Goal: Information Seeking & Learning: Learn about a topic

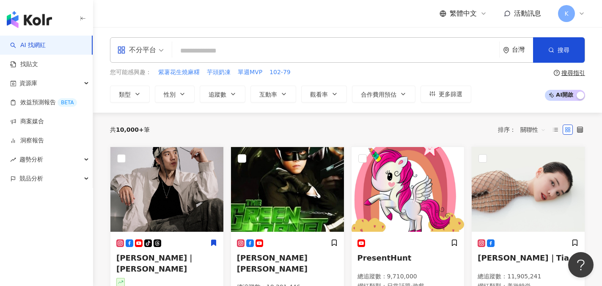
click at [291, 11] on div "繁體中文 活動訊息 K" at bounding box center [347, 13] width 475 height 27
click at [149, 48] on div "不分平台" at bounding box center [136, 50] width 39 height 14
click at [139, 245] on icon at bounding box center [139, 243] width 8 height 8
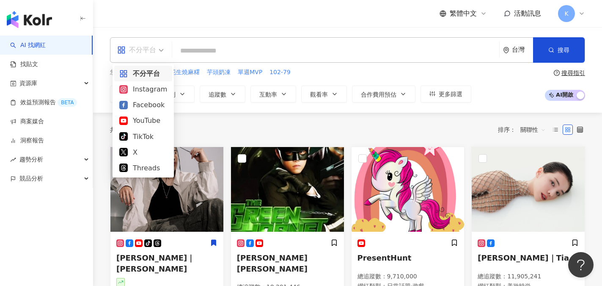
click at [146, 43] on div "不分平台" at bounding box center [136, 50] width 39 height 14
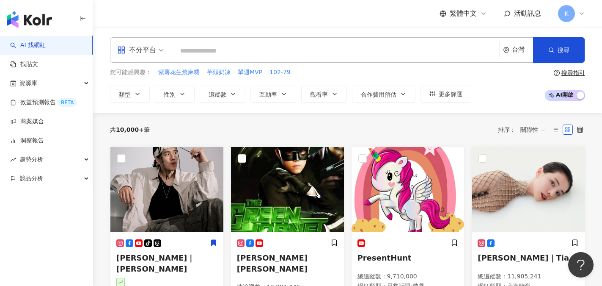
click at [186, 43] on input "search" at bounding box center [336, 51] width 320 height 16
type input "*"
type input "***"
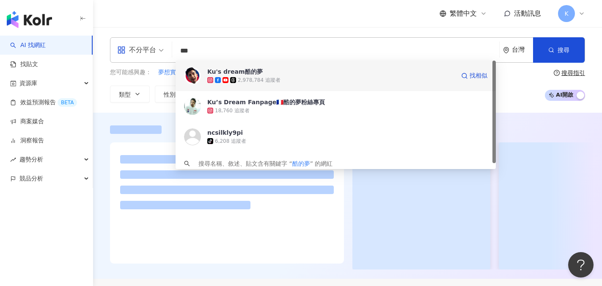
click at [237, 72] on div "Ku's dream酷的夢" at bounding box center [234, 71] width 55 height 8
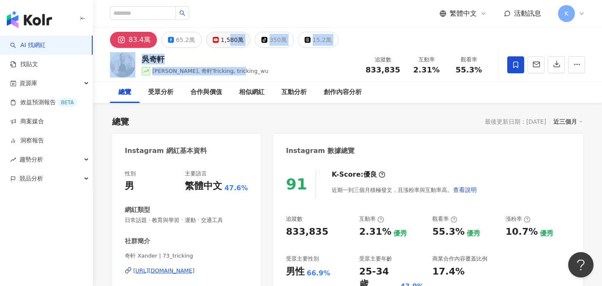
drag, startPoint x: 239, startPoint y: 76, endPoint x: 225, endPoint y: 47, distance: 32.5
click at [253, 51] on div "吳奇軒 Wu Hsuan, 奇軒Tricking, tricking_wu 追蹤數 833,835 互動率 2.31% 觀看率 55.3%" at bounding box center [347, 64] width 509 height 33
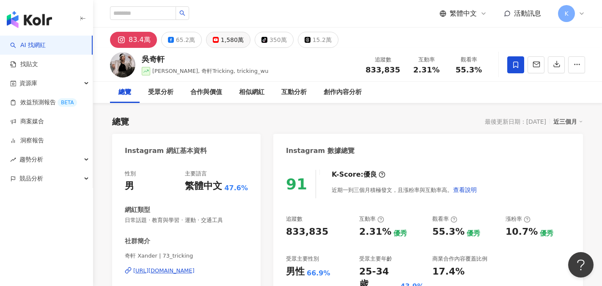
click at [231, 39] on div "1,580萬" at bounding box center [232, 40] width 23 height 12
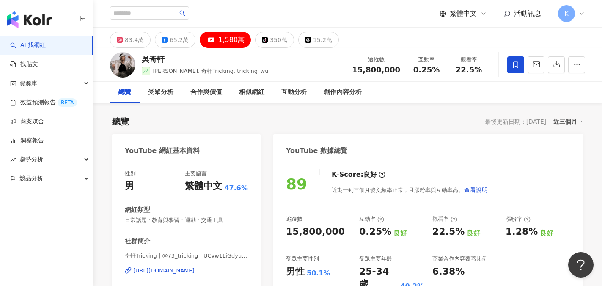
click at [193, 271] on div "https://www.youtube.com/channel/UCvw1LiGdyulhnGksJlGWB6g" at bounding box center [163, 271] width 61 height 8
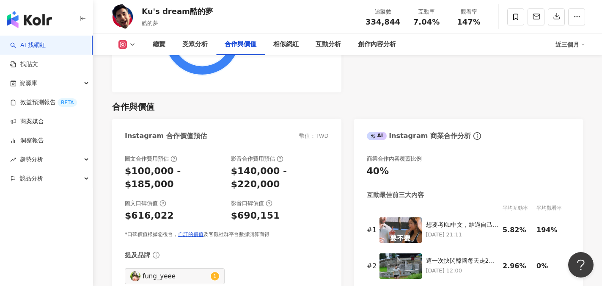
scroll to position [1117, 0]
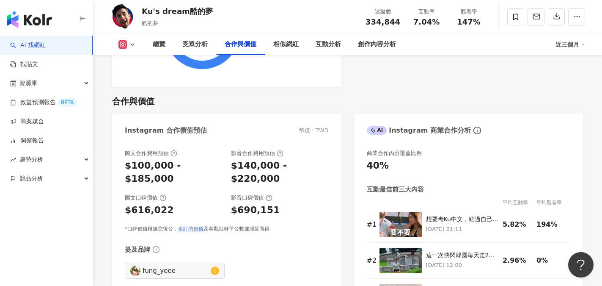
click at [192, 226] on link "自訂的價值" at bounding box center [190, 229] width 25 height 6
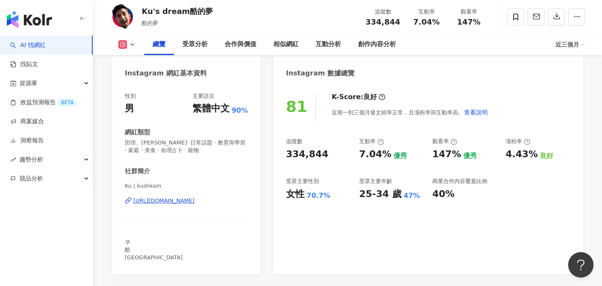
scroll to position [0, 0]
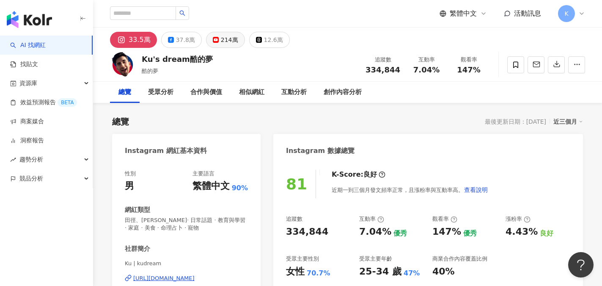
click at [229, 37] on div "214萬" at bounding box center [229, 40] width 17 height 12
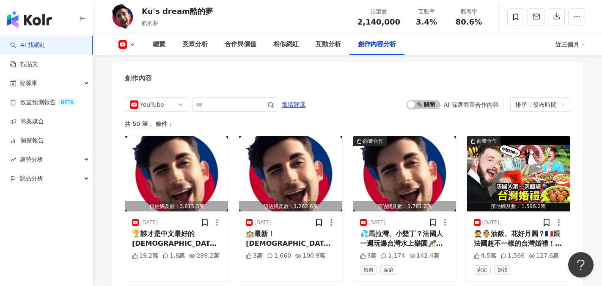
scroll to position [2380, 0]
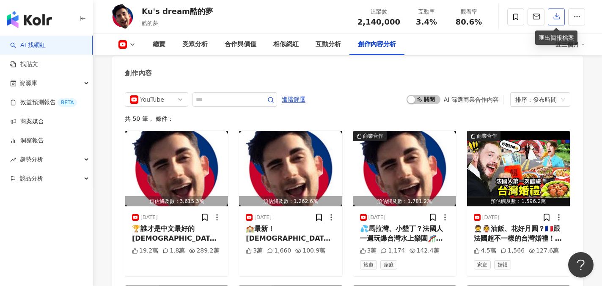
click at [559, 19] on icon "button" at bounding box center [557, 17] width 6 height 6
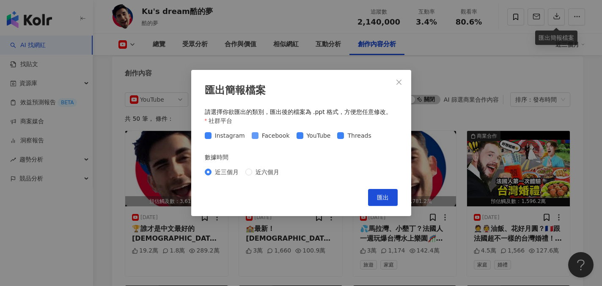
click at [259, 137] on span "Facebook" at bounding box center [276, 135] width 35 height 9
click at [378, 194] on span "匯出" at bounding box center [383, 197] width 12 height 7
click at [399, 83] on icon "close" at bounding box center [398, 81] width 5 height 5
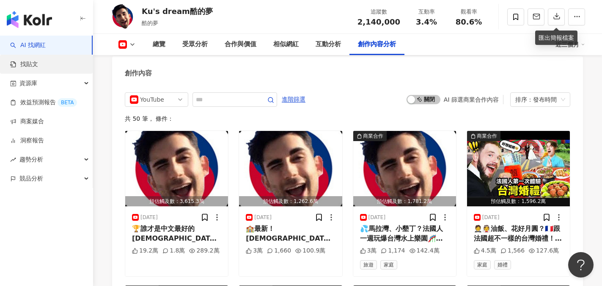
click at [29, 66] on link "找貼文" at bounding box center [24, 64] width 28 height 8
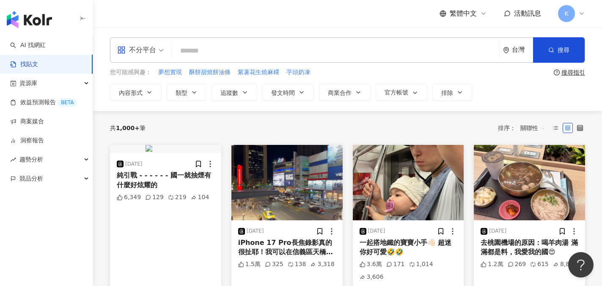
click at [195, 51] on input "search" at bounding box center [336, 50] width 320 height 18
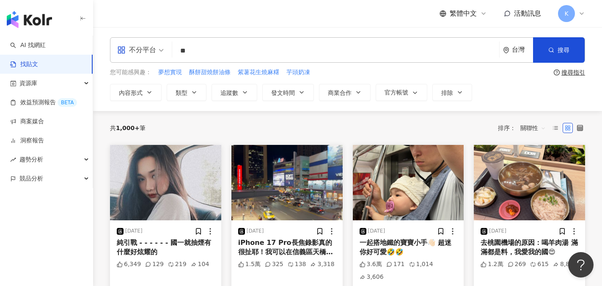
type input "*"
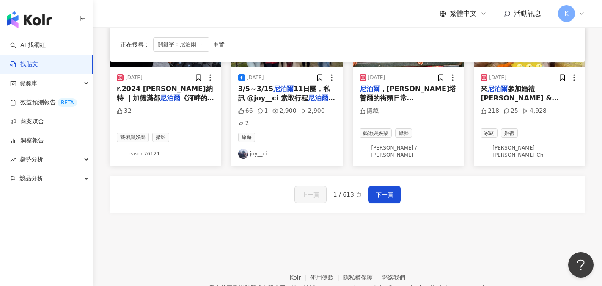
scroll to position [508, 0]
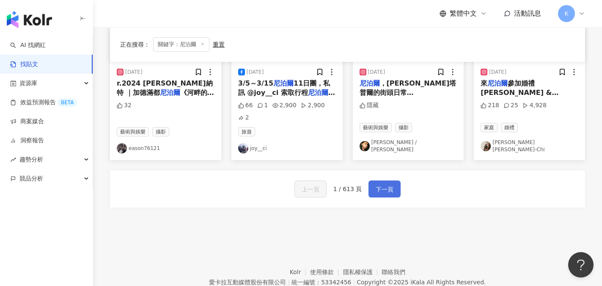
click at [389, 180] on button "下一頁" at bounding box center [385, 188] width 32 height 17
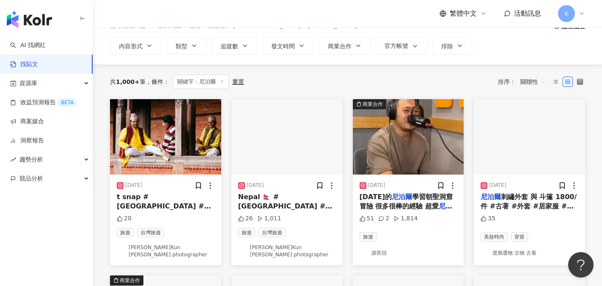
scroll to position [46, 0]
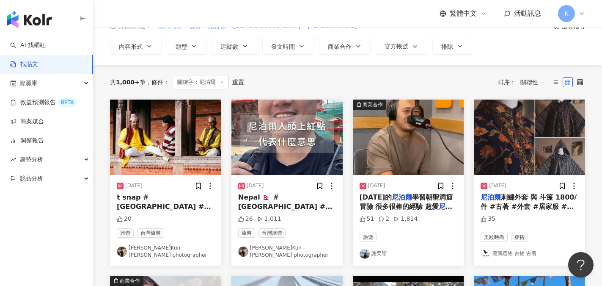
click at [295, 212] on span "#kathmandu #加德滿都 #加德滿都王宮廣場 #streetsnap #photography #nepal #insta360acepro #nep…" at bounding box center [297, 259] width 119 height 94
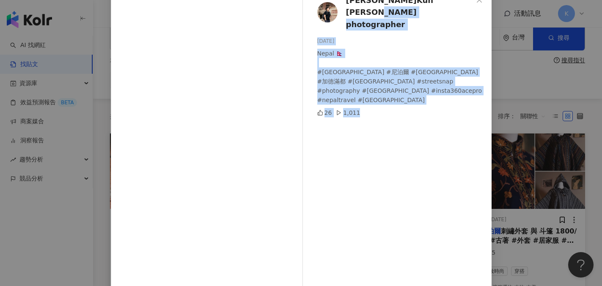
scroll to position [52, 0]
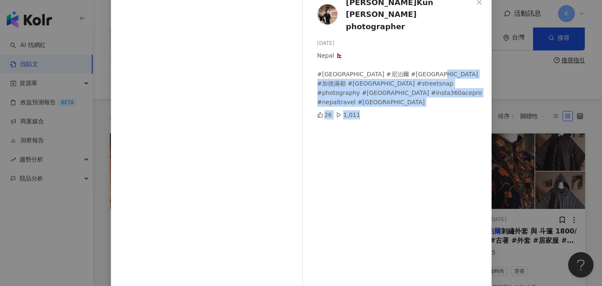
drag, startPoint x: 453, startPoint y: 77, endPoint x: 443, endPoint y: 58, distance: 21.6
click at [443, 58] on div "陳琨霖 Kun Lin photographer 2024/11/15 Nepal 🇳🇵 #nepal #尼泊爾 #kathmandu #加德滿都 #加德滿都…" at bounding box center [399, 141] width 184 height 303
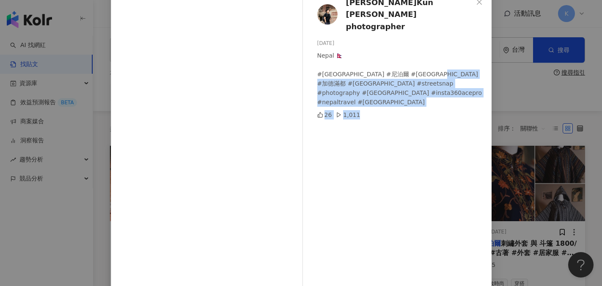
scroll to position [0, 0]
click at [476, 2] on icon "close" at bounding box center [479, 2] width 7 height 7
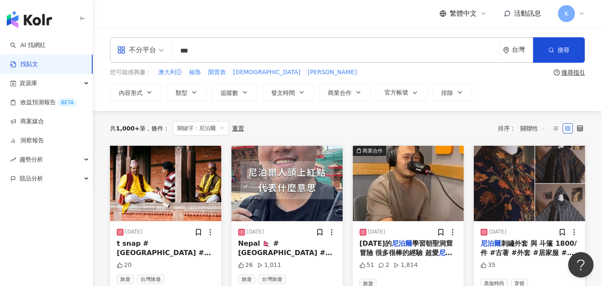
click at [236, 55] on input "***" at bounding box center [336, 50] width 320 height 18
type input "*"
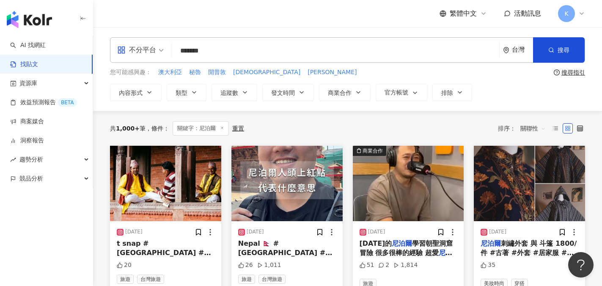
type input "*******"
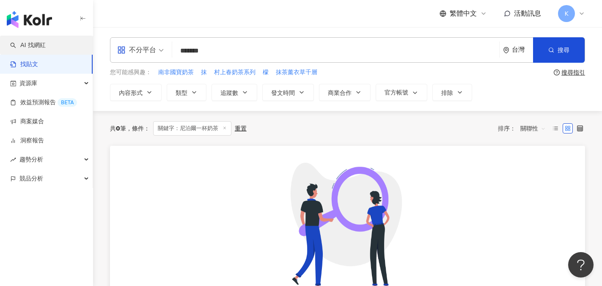
click at [30, 47] on link "AI 找網紅" at bounding box center [28, 45] width 36 height 8
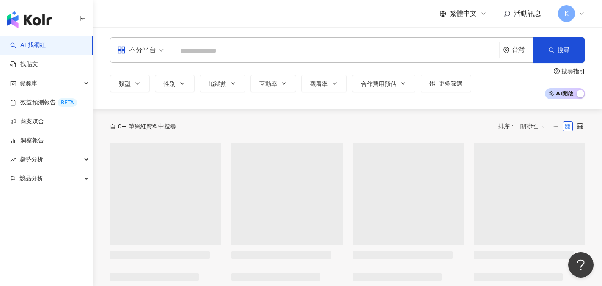
click at [194, 51] on input "search" at bounding box center [336, 51] width 320 height 16
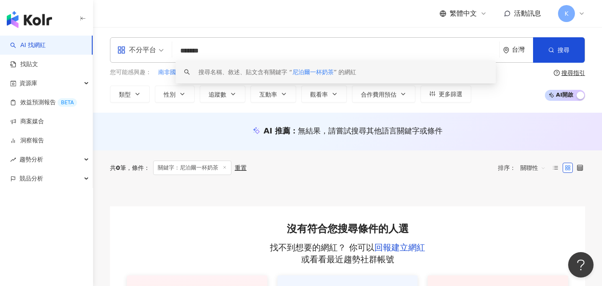
click at [227, 50] on input "*******" at bounding box center [336, 51] width 320 height 16
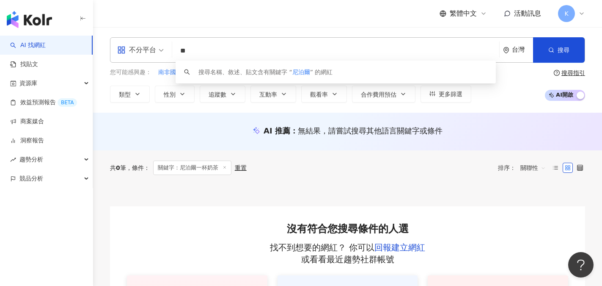
type input "*"
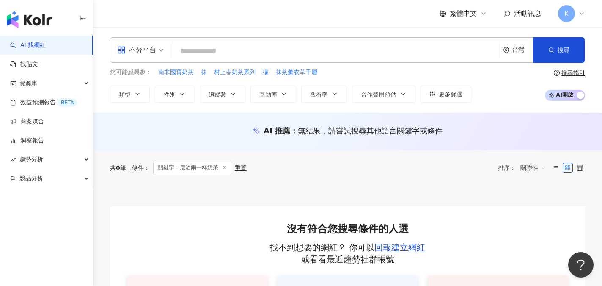
type input "*"
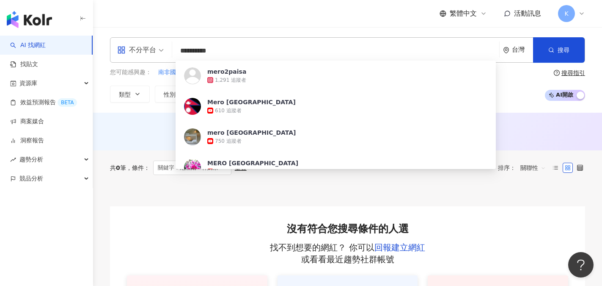
type input "**********"
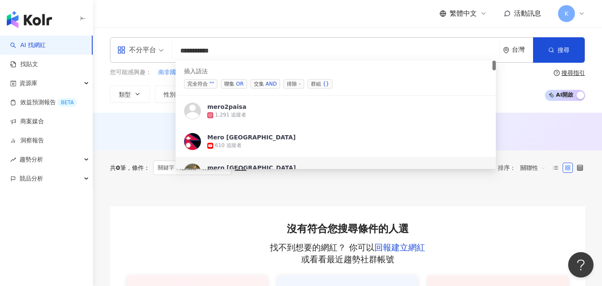
click at [220, 164] on div "mero nepal" at bounding box center [251, 167] width 88 height 8
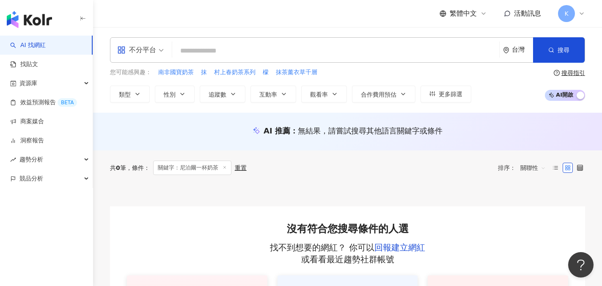
click at [228, 52] on input "search" at bounding box center [336, 51] width 320 height 16
click at [197, 57] on input "search" at bounding box center [336, 51] width 320 height 16
click at [148, 52] on div "不分平台" at bounding box center [136, 50] width 39 height 14
click at [206, 45] on input "search" at bounding box center [336, 51] width 320 height 16
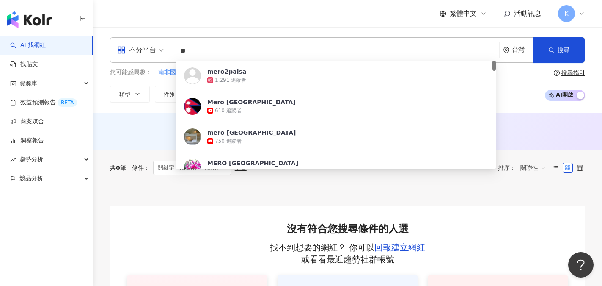
type input "*"
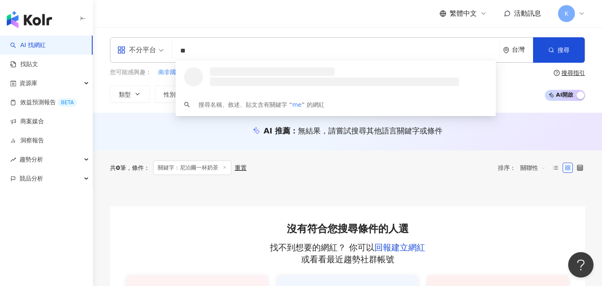
type input "*"
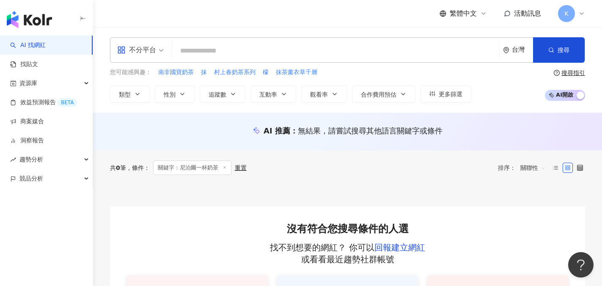
type input "*"
type input "*******"
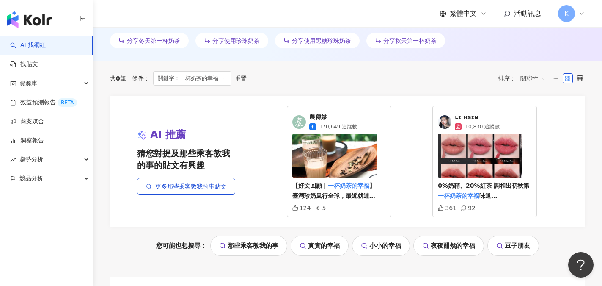
scroll to position [271, 0]
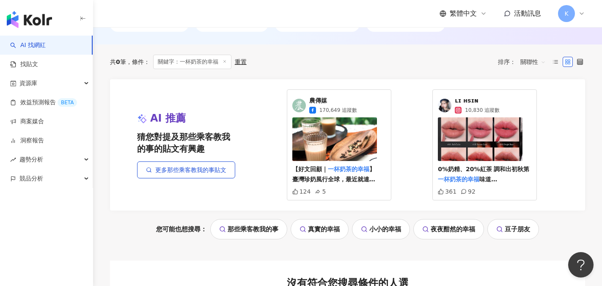
click at [322, 168] on span "【好文回顧｜" at bounding box center [310, 168] width 36 height 7
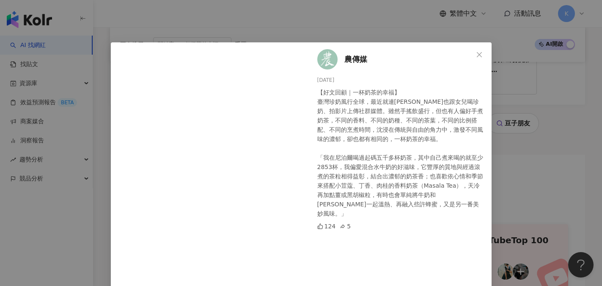
scroll to position [389, 0]
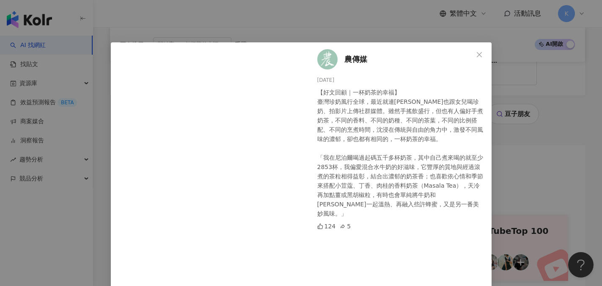
drag, startPoint x: 420, startPoint y: 234, endPoint x: 448, endPoint y: 228, distance: 28.6
click at [448, 228] on div "農傳媒 2023/10/26 【好文回顧｜一杯奶茶的幸福】 臺灣珍奶風行全球，最近就連比爾蓋茲也跟女兒喝珍奶、拍影片上傳社群媒體。雖然手搖飲盛行，但也有人偏好…" at bounding box center [399, 173] width 184 height 262
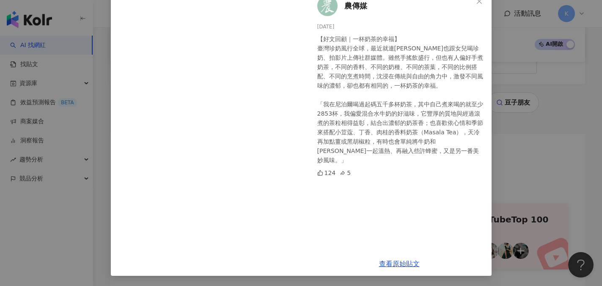
scroll to position [406, 0]
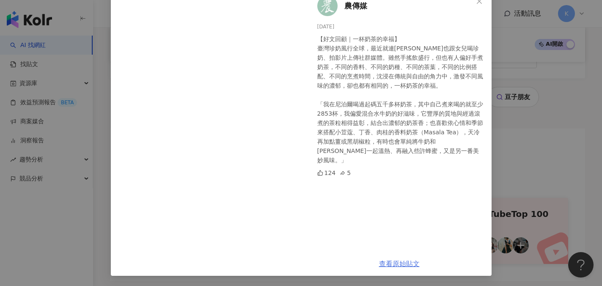
click at [406, 264] on link "查看原始貼文" at bounding box center [399, 263] width 41 height 8
click at [472, 5] on button "Close" at bounding box center [479, 1] width 17 height 17
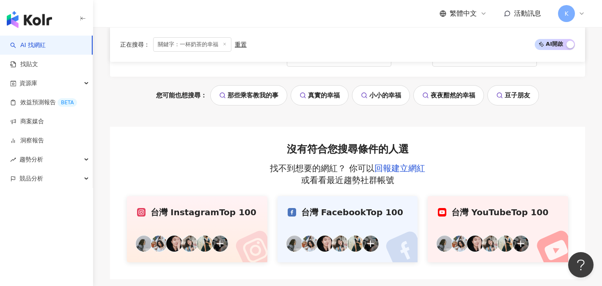
click at [40, 42] on link "AI 找網紅" at bounding box center [28, 45] width 36 height 8
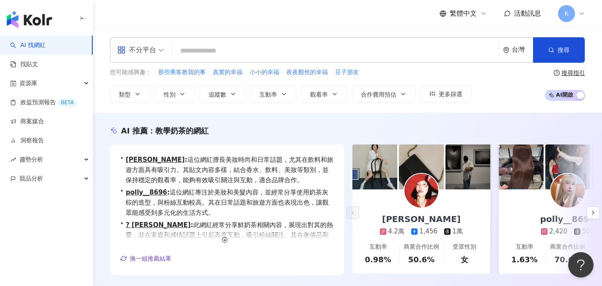
click at [37, 48] on link "AI 找網紅" at bounding box center [28, 45] width 36 height 8
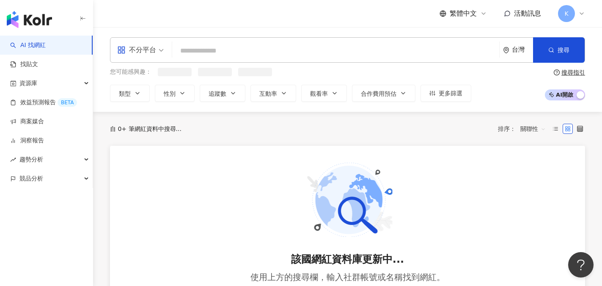
click at [198, 52] on input "search" at bounding box center [336, 51] width 320 height 16
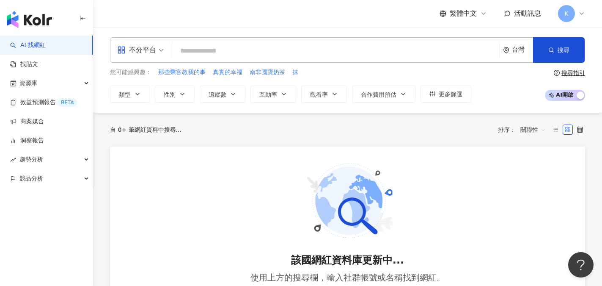
click at [198, 52] on input "search" at bounding box center [336, 51] width 320 height 16
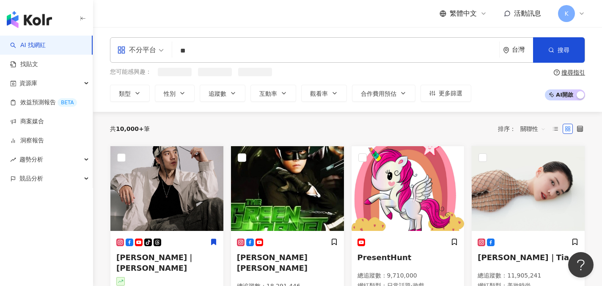
type input "*"
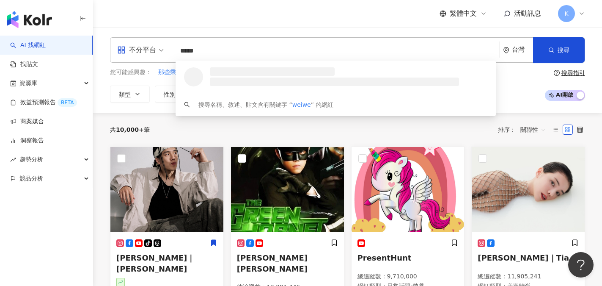
type input "******"
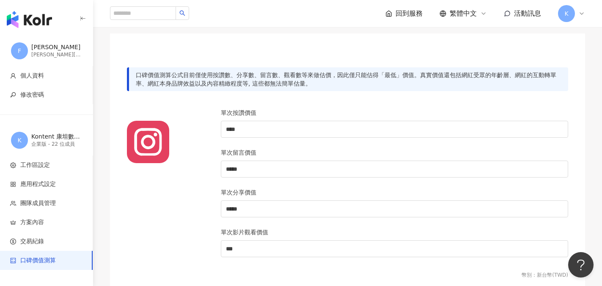
scroll to position [51, 0]
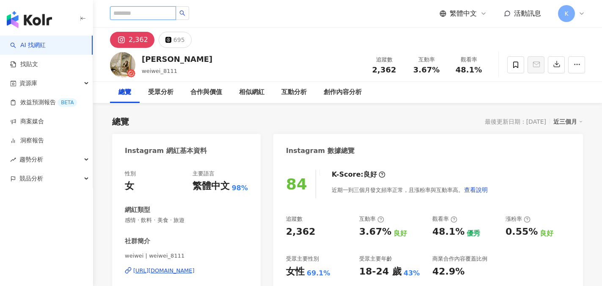
click at [138, 12] on input "search" at bounding box center [143, 13] width 66 height 14
click at [40, 50] on link "AI 找網紅" at bounding box center [28, 45] width 36 height 8
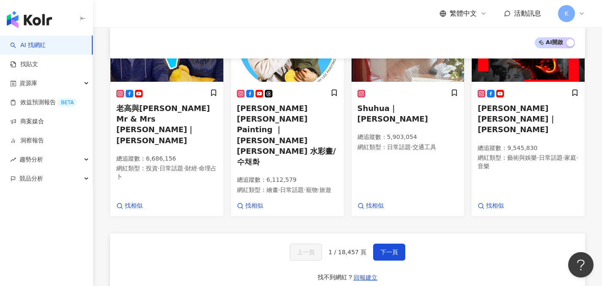
scroll to position [542, 0]
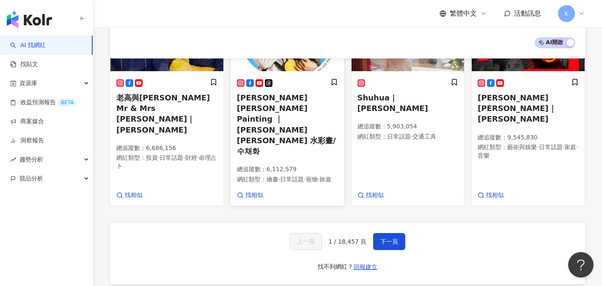
click at [282, 93] on span "[PERSON_NAME] [PERSON_NAME] Painting ｜[PERSON_NAME] [PERSON_NAME] 水彩畫/수채화" at bounding box center [286, 124] width 99 height 62
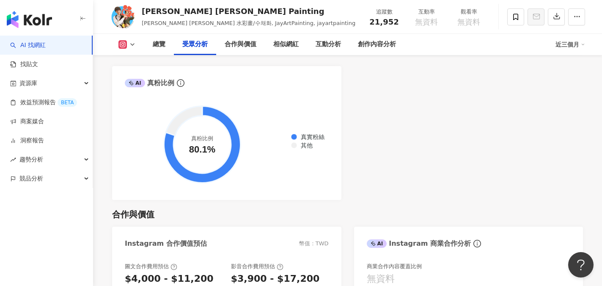
scroll to position [991, 0]
